Goal: Navigation & Orientation: Find specific page/section

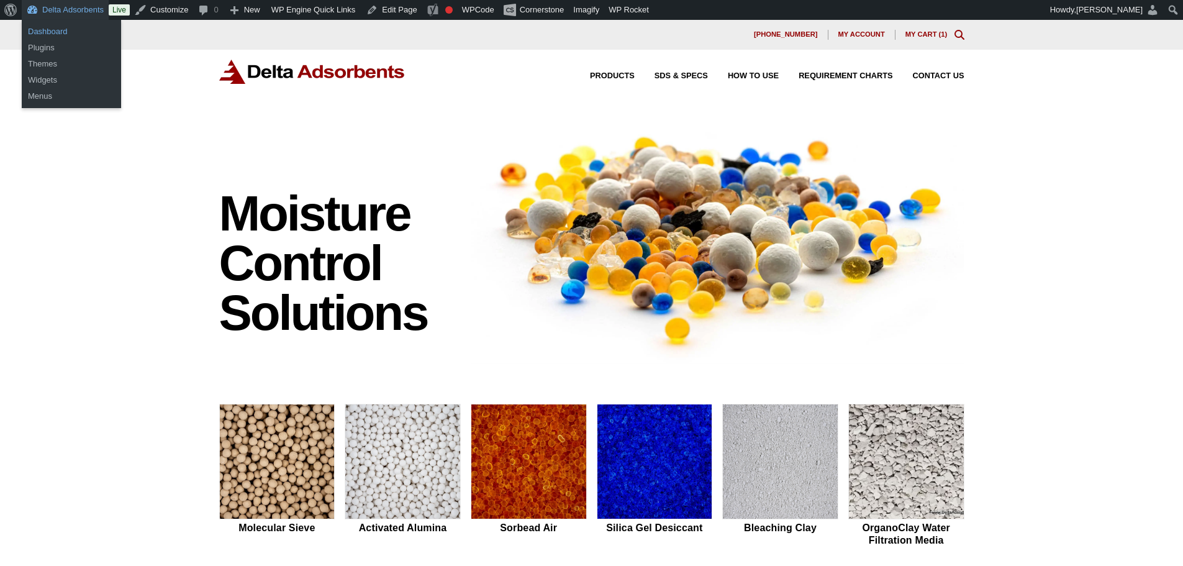
click at [61, 33] on link "Dashboard" at bounding box center [71, 32] width 99 height 16
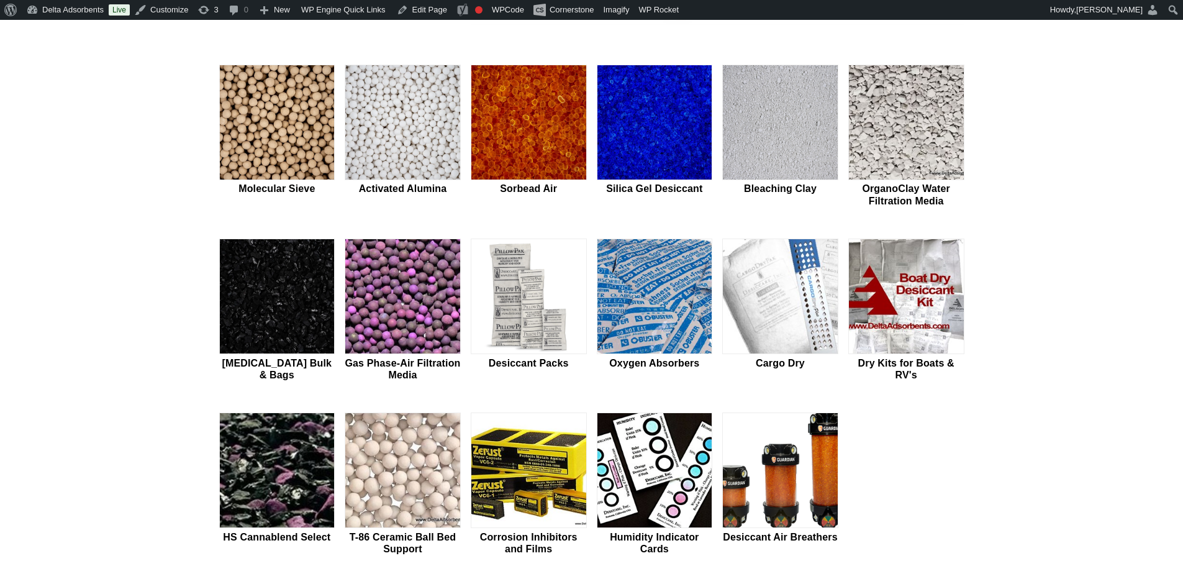
scroll to position [373, 0]
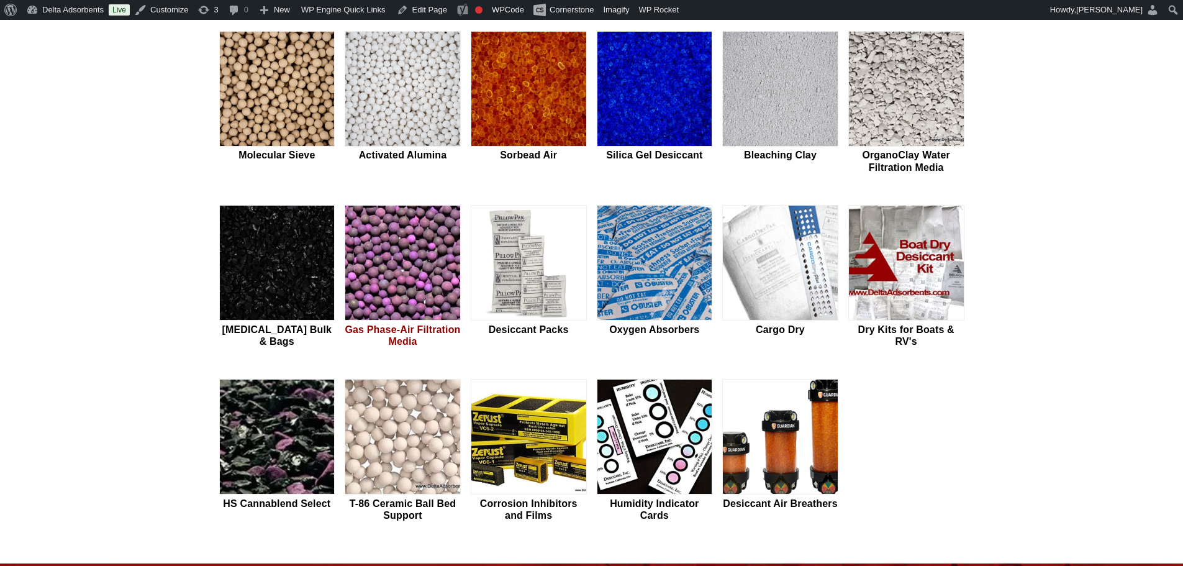
click at [429, 275] on img at bounding box center [402, 263] width 115 height 115
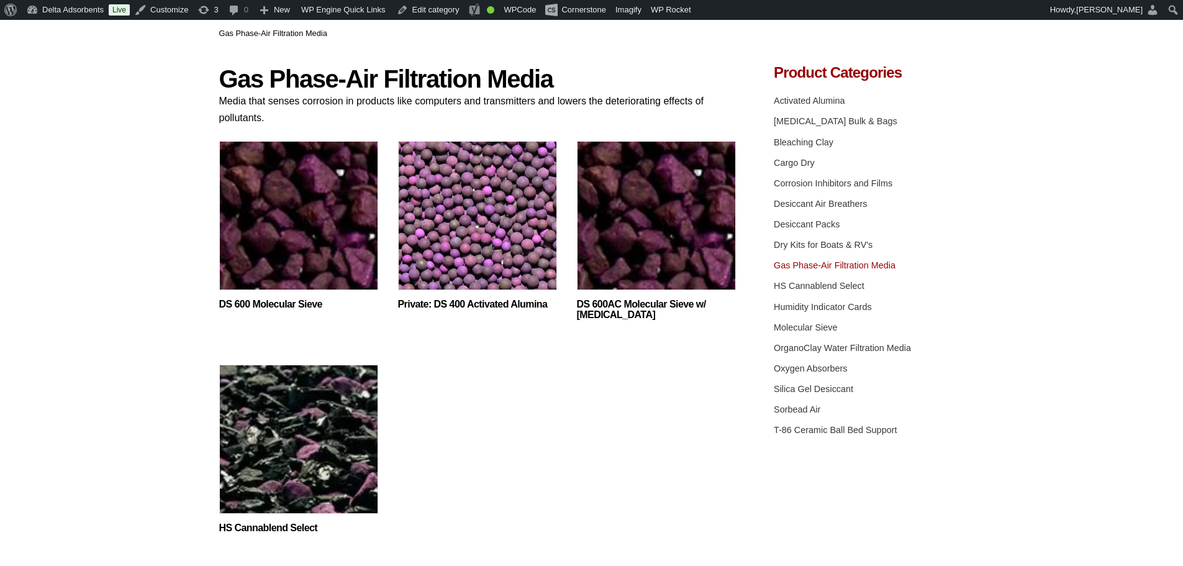
scroll to position [124, 0]
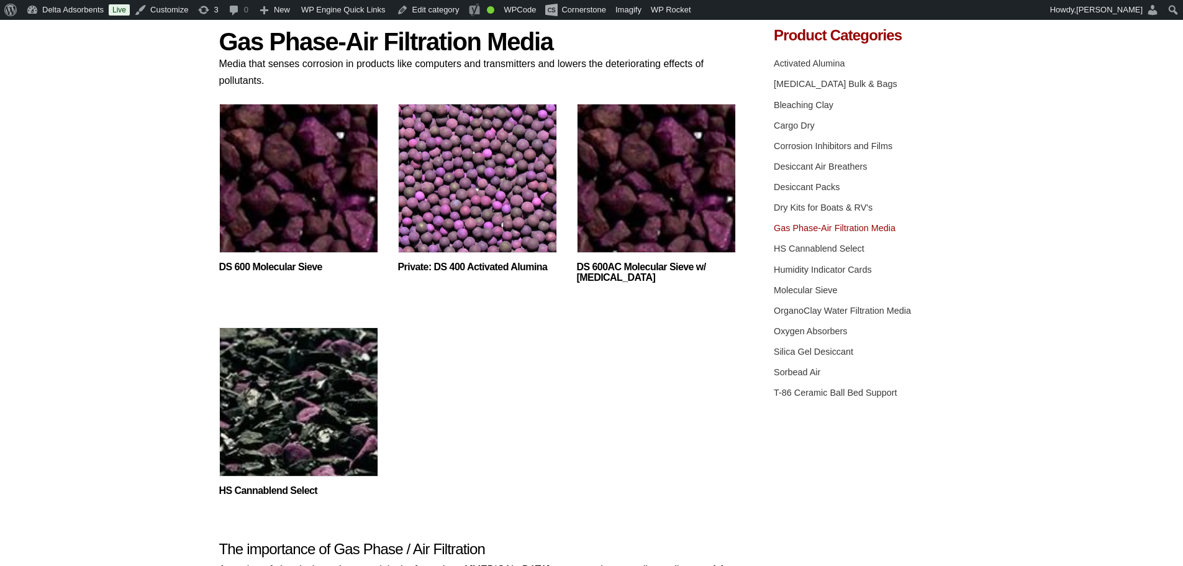
click at [319, 161] on img at bounding box center [298, 181] width 159 height 155
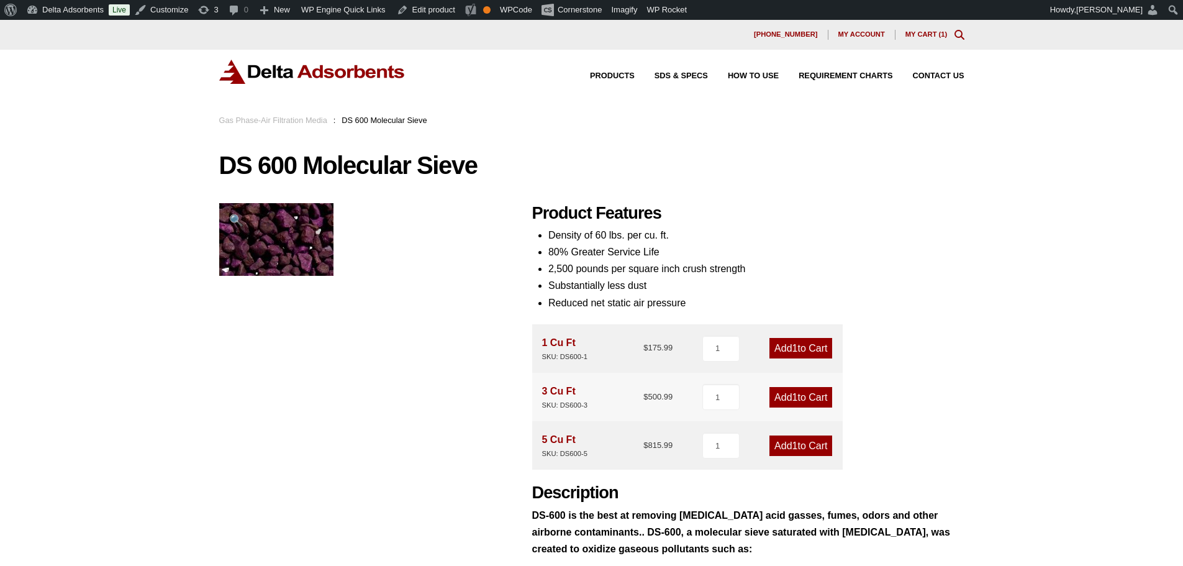
drag, startPoint x: 271, startPoint y: 78, endPoint x: 228, endPoint y: 102, distance: 49.5
click at [271, 78] on img at bounding box center [312, 72] width 186 height 24
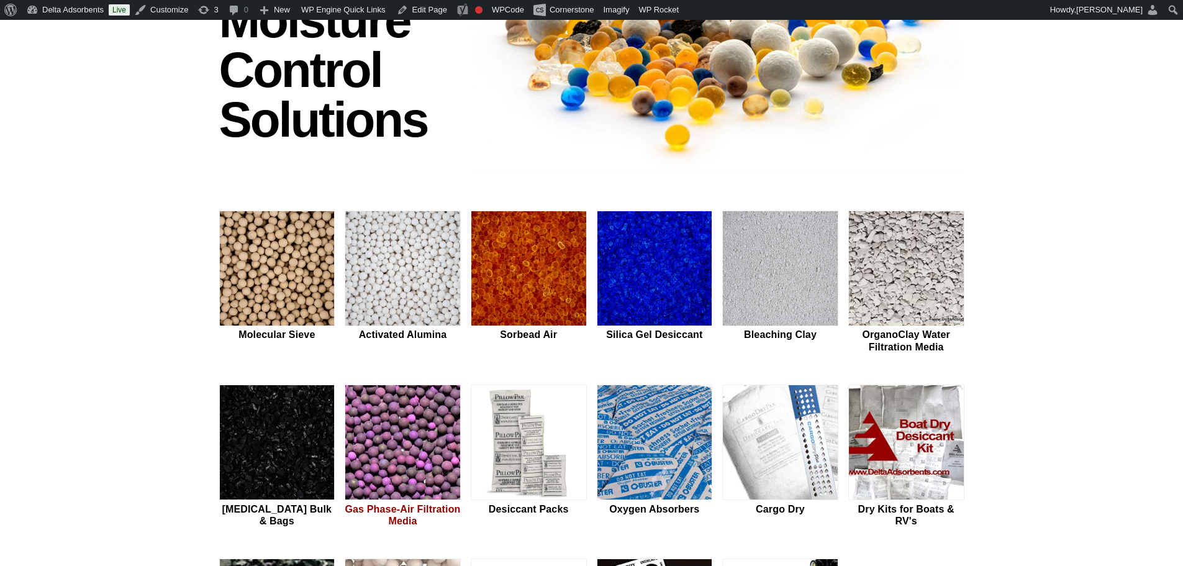
scroll to position [207, 0]
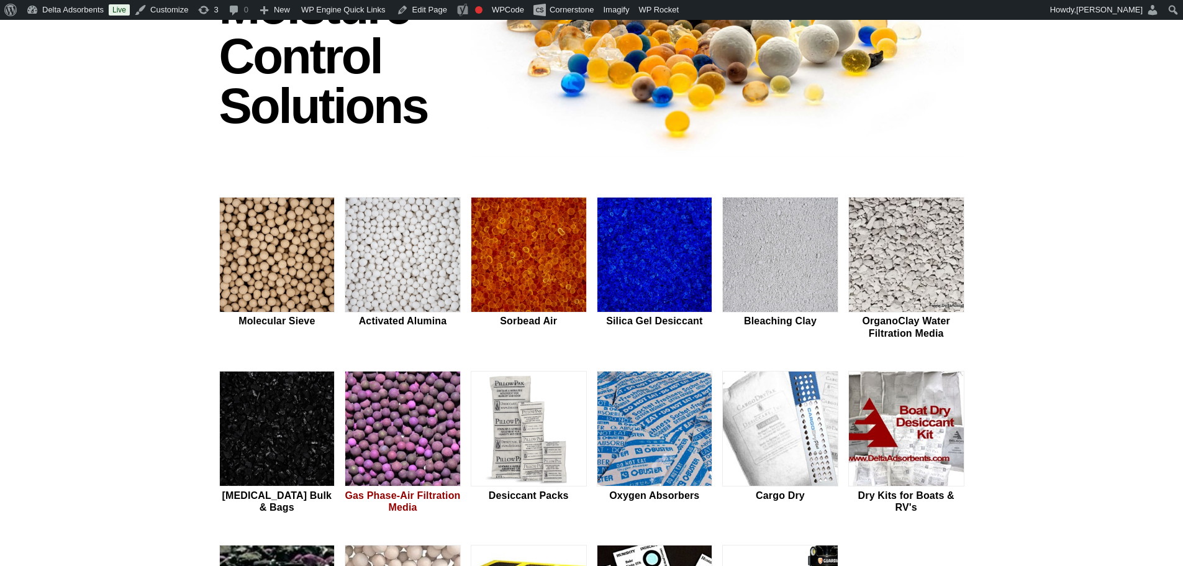
click at [428, 432] on img at bounding box center [402, 428] width 115 height 115
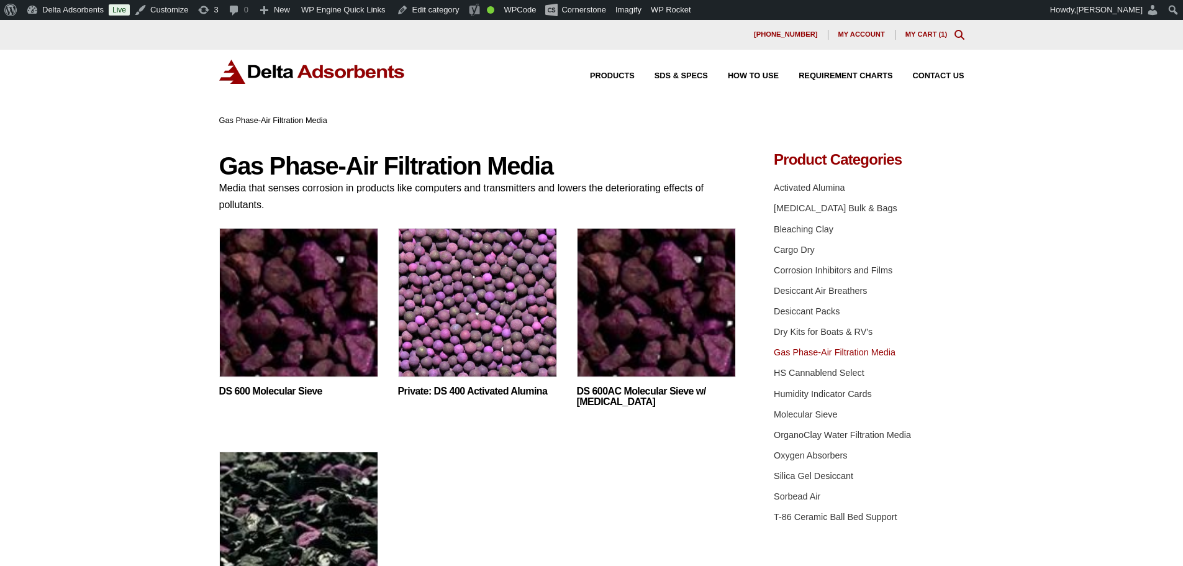
click at [362, 364] on img at bounding box center [298, 305] width 159 height 155
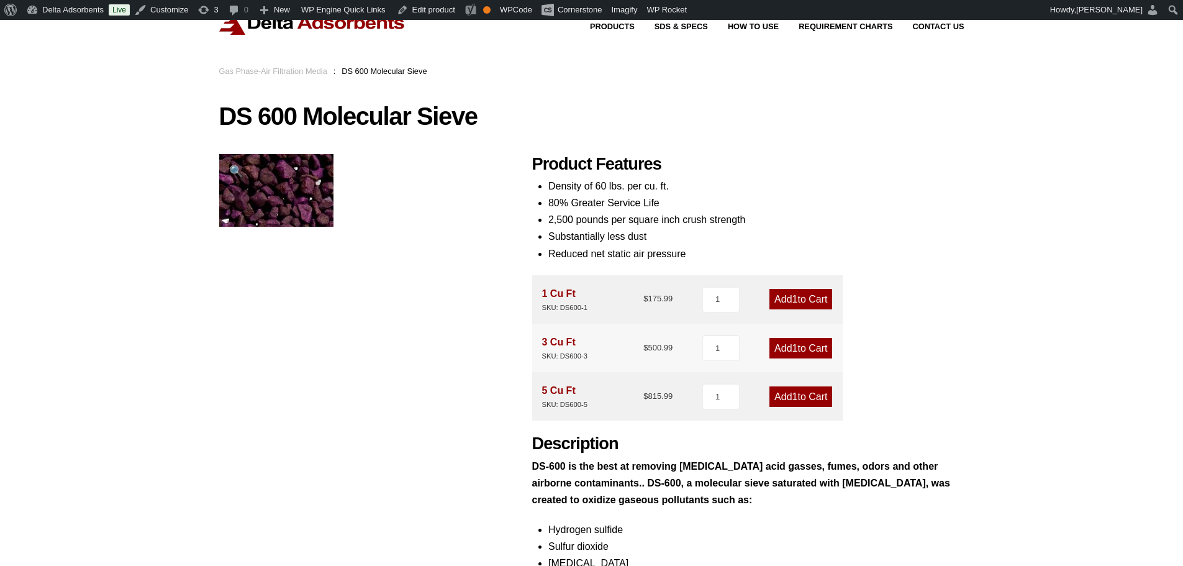
scroll to position [42, 0]
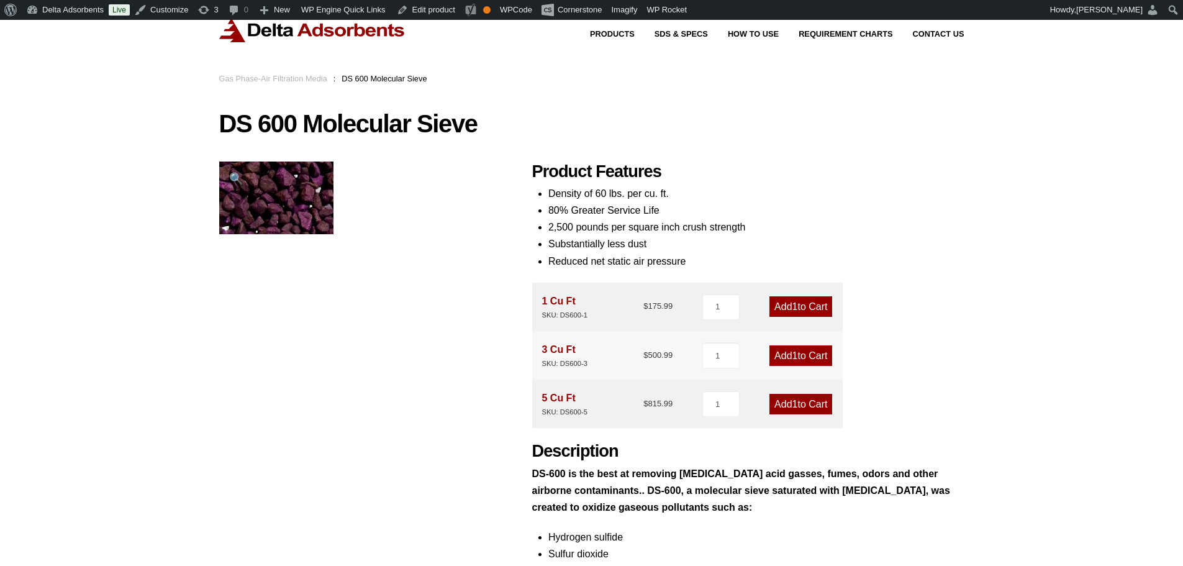
click at [253, 42] on img at bounding box center [312, 30] width 186 height 24
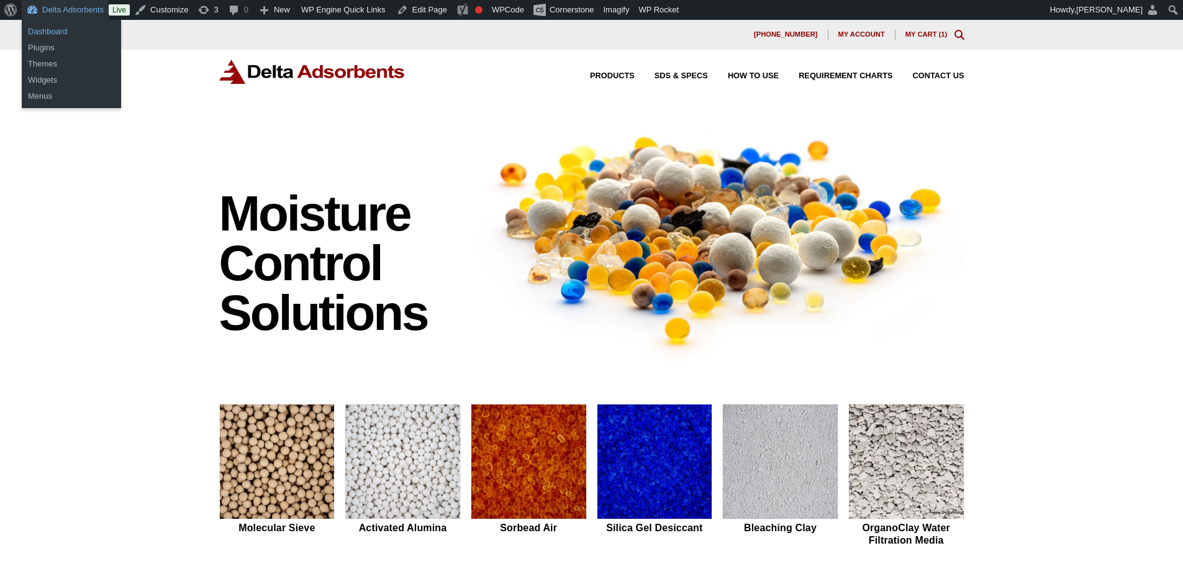
click at [60, 32] on link "Dashboard" at bounding box center [71, 32] width 99 height 16
click at [66, 214] on div "Moisture Control Solutions Moisture control solutions Molecular Sieve Activated…" at bounding box center [591, 525] width 1183 height 822
click at [128, 327] on div "Moisture Control Solutions Moisture control solutions Molecular Sieve Activated…" at bounding box center [591, 525] width 1183 height 822
click at [60, 29] on link "Dashboard" at bounding box center [71, 32] width 99 height 16
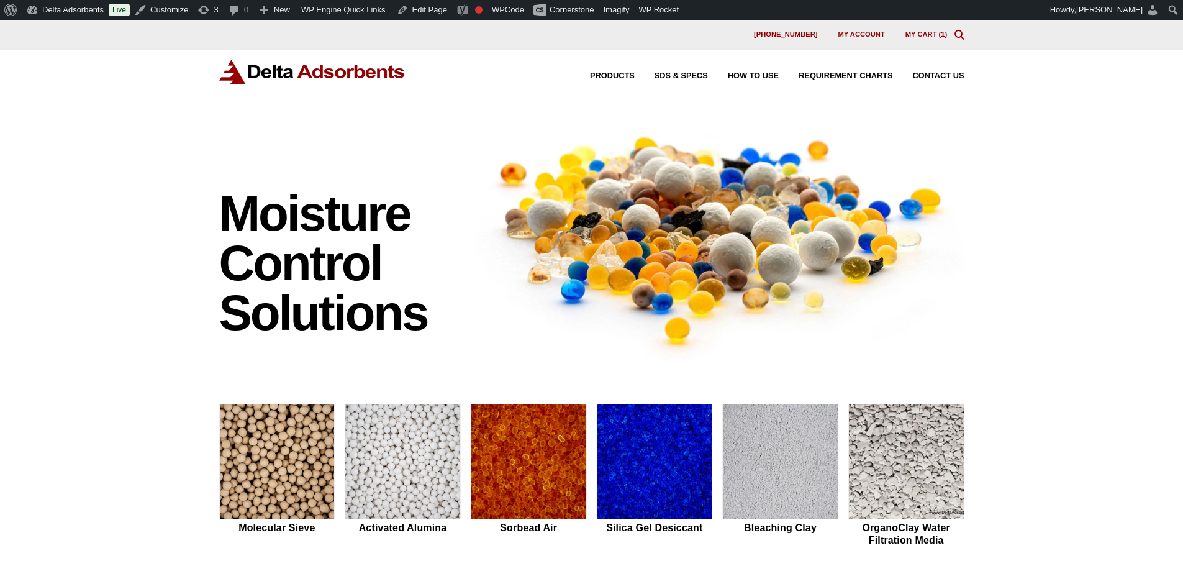
click at [61, 94] on div "Products SDS & SPECS How to Use Requirement Charts Contact Us" at bounding box center [591, 82] width 1183 height 64
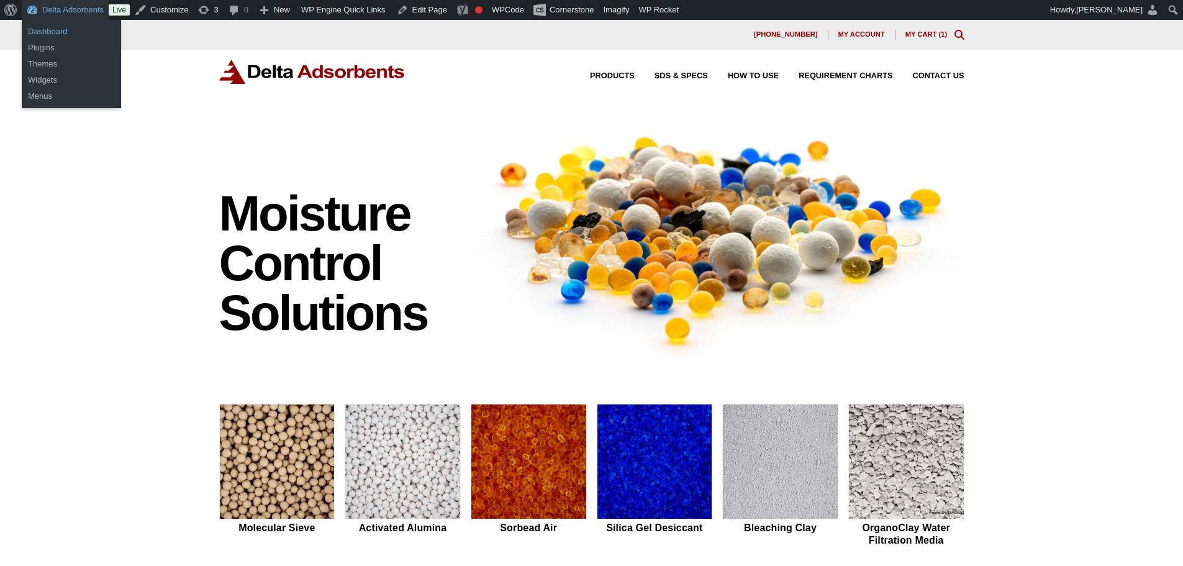
click at [62, 35] on link "Dashboard" at bounding box center [71, 32] width 99 height 16
